Goal: Task Accomplishment & Management: Manage account settings

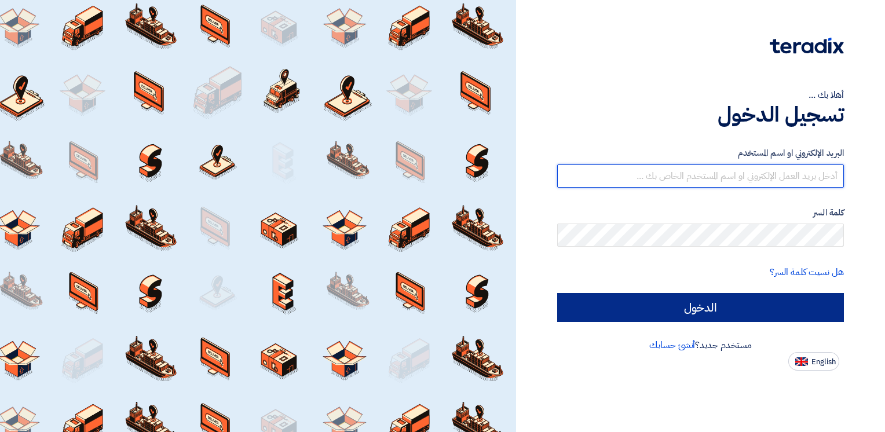
type input "[EMAIL_ADDRESS][DOMAIN_NAME]"
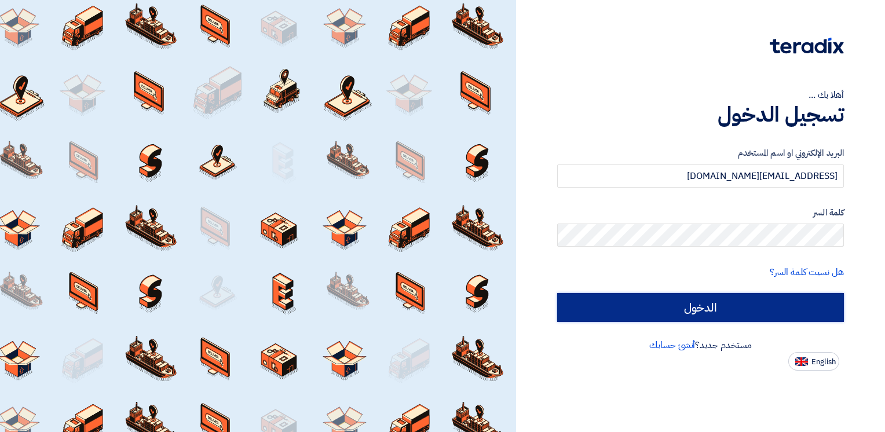
click at [596, 302] on input "الدخول" at bounding box center [700, 307] width 287 height 29
type input "Sign in"
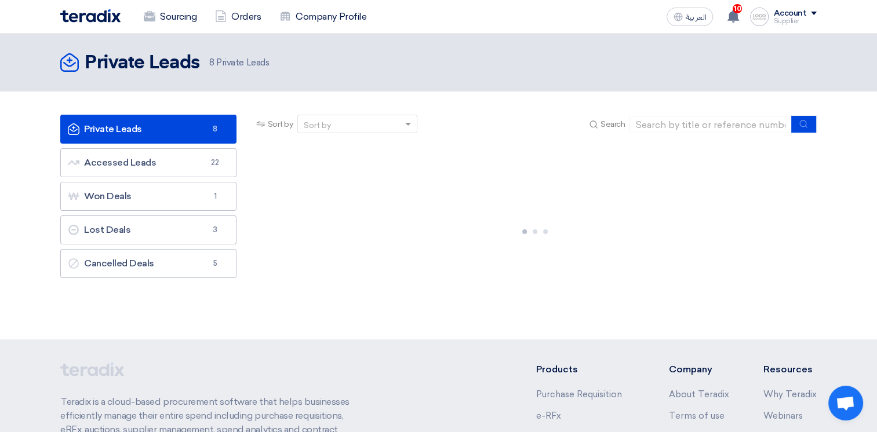
click at [790, 20] on div "Supplier" at bounding box center [794, 21] width 43 height 6
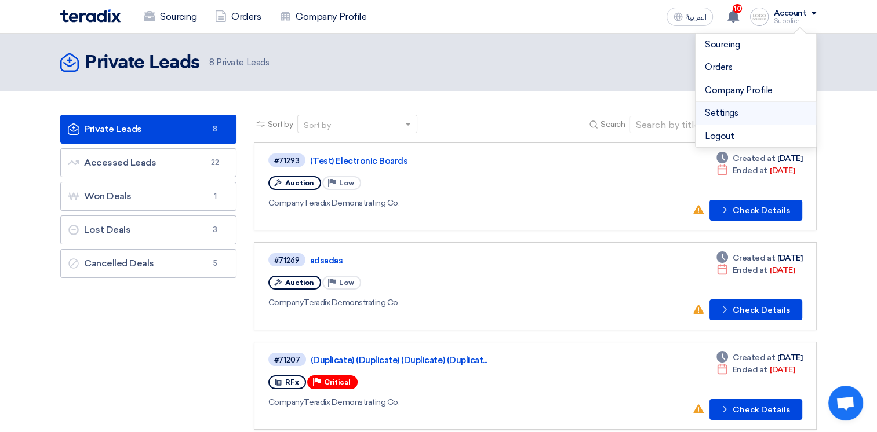
click at [746, 117] on link "Settings" at bounding box center [756, 113] width 102 height 13
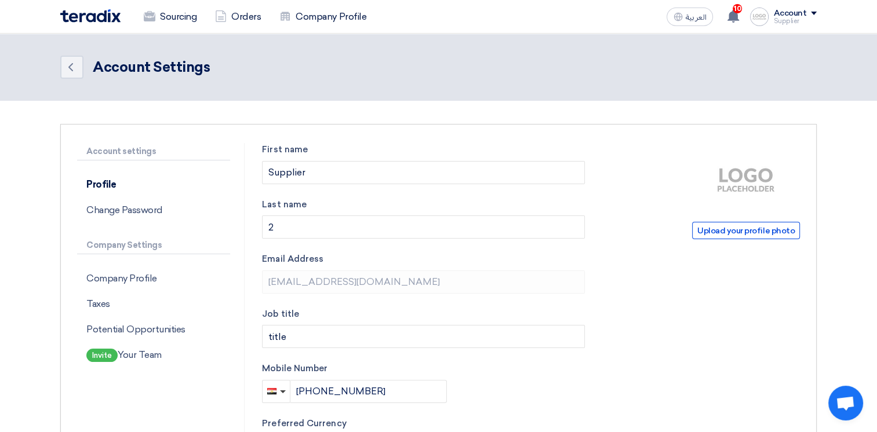
click at [781, 19] on div "Supplier" at bounding box center [794, 21] width 43 height 6
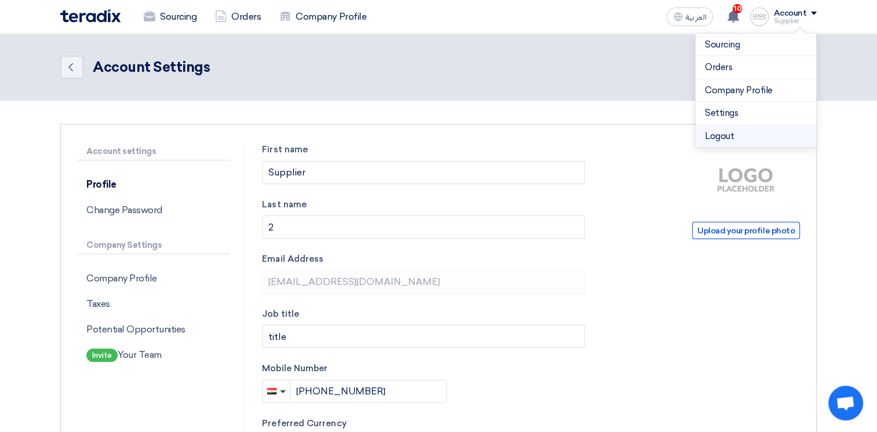
click at [744, 135] on li "Logout" at bounding box center [755, 136] width 121 height 23
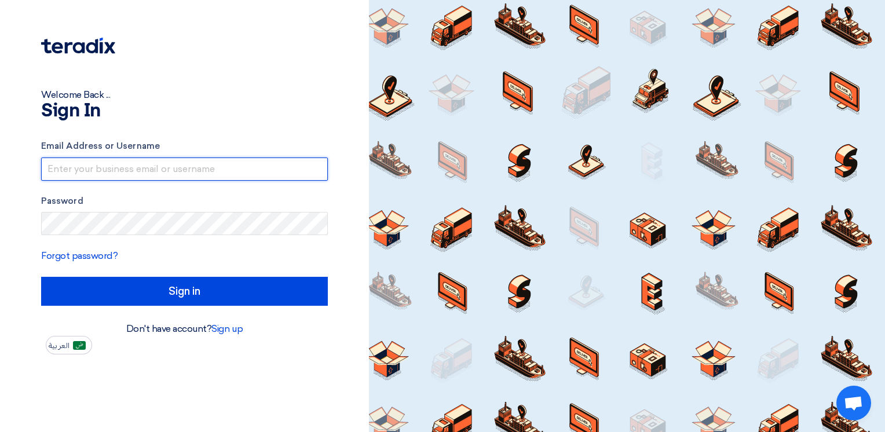
type input "[EMAIL_ADDRESS][DOMAIN_NAME]"
